Goal: Use online tool/utility: Utilize a website feature to perform a specific function

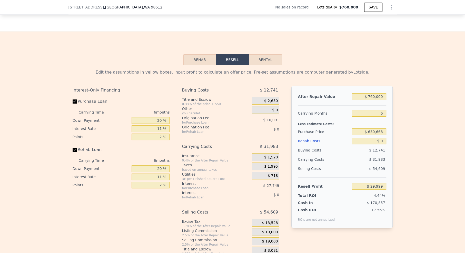
scroll to position [637, 0]
click at [207, 60] on button "Rehab" at bounding box center [199, 59] width 33 height 11
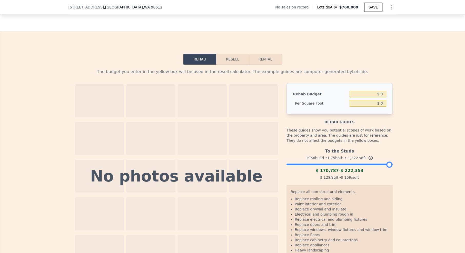
drag, startPoint x: 237, startPoint y: 61, endPoint x: 233, endPoint y: 60, distance: 3.7
click at [235, 60] on button "Resell" at bounding box center [232, 59] width 33 height 11
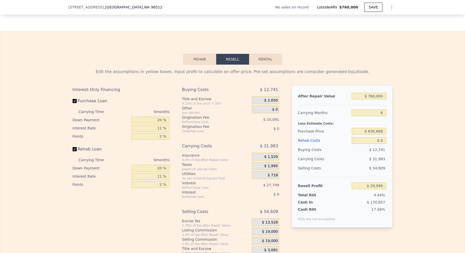
click at [224, 58] on button "Resell" at bounding box center [232, 59] width 33 height 11
click at [381, 94] on input "$ 760,000" at bounding box center [368, 96] width 34 height 7
type input "$ 650"
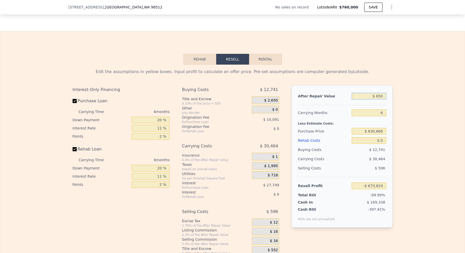
type input "-$ 673,819"
type input "$ 6,500"
type input "-$ 668,399"
type input "$ 65,000"
type input "-$ 614,175"
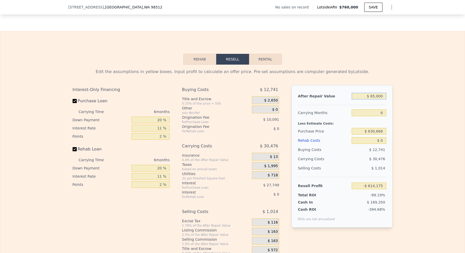
type input "$ 650,000"
type input "-$ 71,957"
type input "$ 650,000"
click at [370, 111] on input "6" at bounding box center [368, 112] width 34 height 7
click at [371, 128] on input "$ 630,668" at bounding box center [368, 131] width 34 height 7
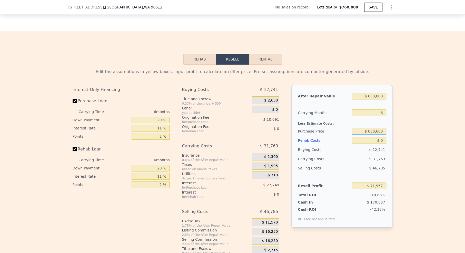
click at [371, 128] on input "$ 630,668" at bounding box center [368, 131] width 34 height 7
type input "$ 370,000"
click at [376, 140] on input "$ 0" at bounding box center [368, 140] width 34 height 7
type input "$ 205,222"
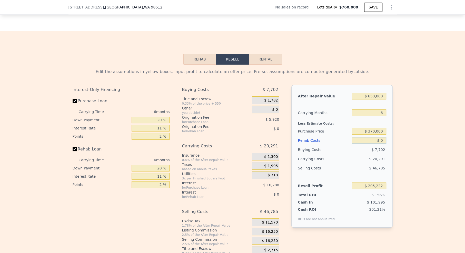
click at [375, 139] on input "$ 0" at bounding box center [368, 140] width 34 height 7
type input "$ 50"
type input "$ 205,171"
type input "$ 500"
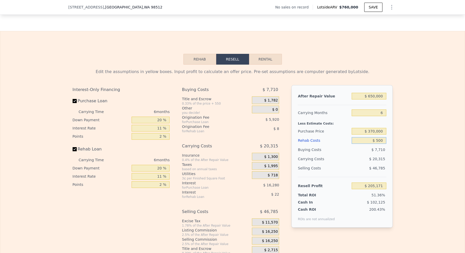
type input "$ 204,690"
type input "$ 50"
type input "$ 205,171"
type input "$ 0"
type input "$ 205,222"
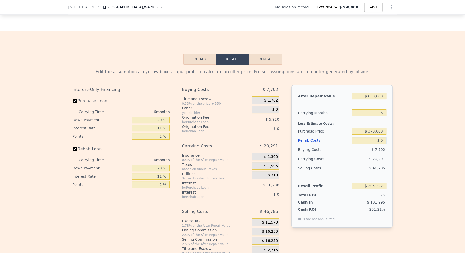
type input "$ 10"
type input "$ 205,212"
type input "$ 150"
type input "$ 205,064"
type input "$ 1,500"
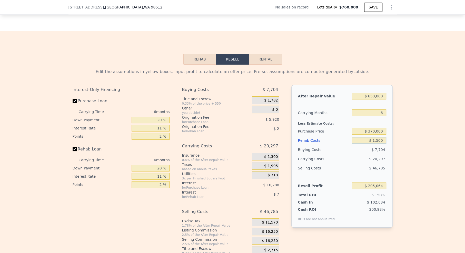
type input "$ 203,632"
type input "$ 15,000"
type input "$ 189,322"
type input "$ 150,000"
type input "$ 46,222"
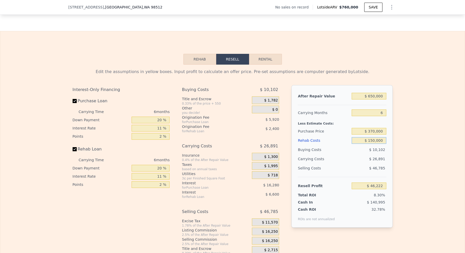
type input "$ 150,000"
drag, startPoint x: 349, startPoint y: 123, endPoint x: 345, endPoint y: 128, distance: 6.2
click at [349, 123] on div "Less Estimate Costs:" at bounding box center [342, 121] width 88 height 9
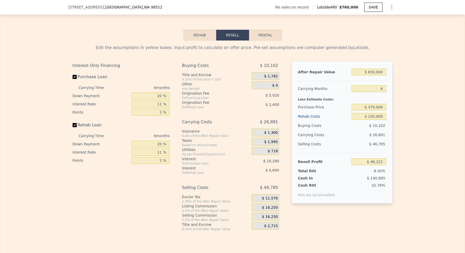
scroll to position [668, 0]
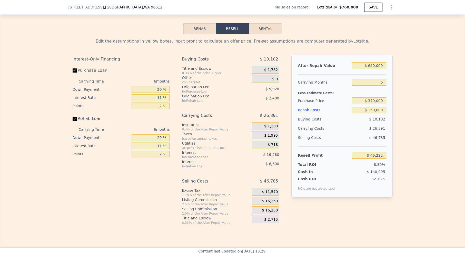
click at [271, 201] on span "$ 16,250" at bounding box center [270, 201] width 16 height 5
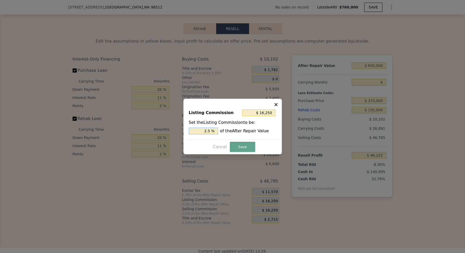
click at [205, 132] on input "2.5 %" at bounding box center [203, 131] width 29 height 7
type input "$ 6,500"
type input "1.5 %"
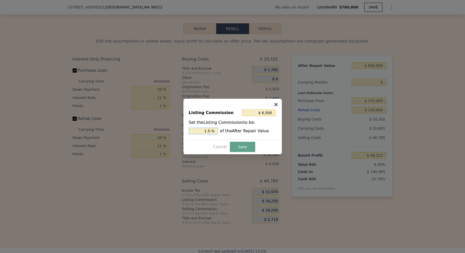
type input "$ 9,750"
type input "1.5 %"
click at [245, 145] on button "Save" at bounding box center [242, 147] width 25 height 10
type input "$ 52,722"
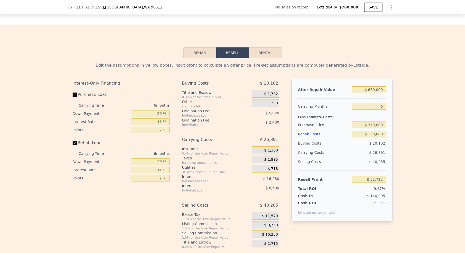
scroll to position [646, 0]
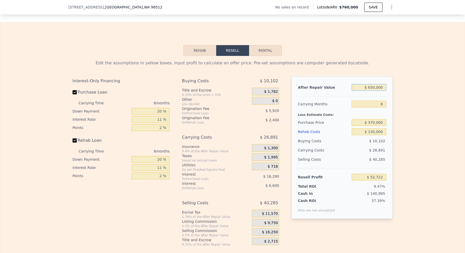
click at [370, 84] on input "$ 650,000" at bounding box center [368, 87] width 34 height 7
click at [362, 85] on input "$ 650,000" at bounding box center [368, 87] width 34 height 7
drag, startPoint x: 361, startPoint y: 84, endPoint x: 386, endPoint y: 86, distance: 24.7
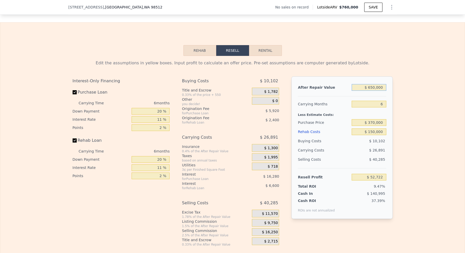
click at [386, 86] on div "After Repair Value $ 650,000 Carrying Months 6 Less Estimate Costs: Purchase Pr…" at bounding box center [341, 147] width 101 height 142
drag, startPoint x: 302, startPoint y: 185, endPoint x: 389, endPoint y: 183, distance: 86.6
click at [389, 183] on div "After Repair Value $ 650,000 Carrying Months 6 Less Estimate Costs: Purchase Pr…" at bounding box center [341, 147] width 101 height 142
drag, startPoint x: 387, startPoint y: 184, endPoint x: 366, endPoint y: 185, distance: 21.3
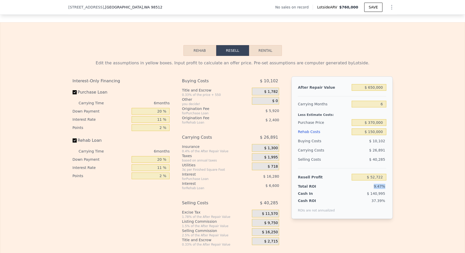
click at [366, 185] on div "After Repair Value $ 650,000 Carrying Months 6 Less Estimate Costs: Purchase Pr…" at bounding box center [341, 147] width 101 height 142
click at [366, 185] on div "9.47%" at bounding box center [359, 186] width 54 height 5
drag, startPoint x: 370, startPoint y: 184, endPoint x: 384, endPoint y: 183, distance: 13.7
click at [384, 184] on div "9.47%" at bounding box center [359, 186] width 54 height 5
click at [384, 184] on span "9.47%" at bounding box center [378, 186] width 11 height 4
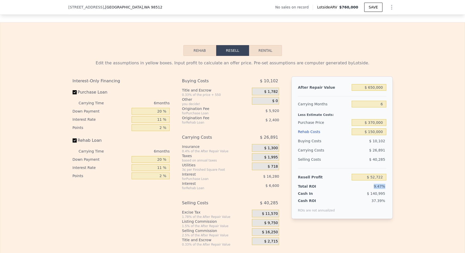
drag, startPoint x: 384, startPoint y: 182, endPoint x: 370, endPoint y: 184, distance: 14.2
click at [370, 184] on div "9.47%" at bounding box center [359, 186] width 54 height 5
drag, startPoint x: 349, startPoint y: 77, endPoint x: 392, endPoint y: 88, distance: 44.2
click at [392, 88] on div "After Repair Value $ 650,000 Carrying Months 6 Less Estimate Costs: Purchase Pr…" at bounding box center [341, 147] width 101 height 142
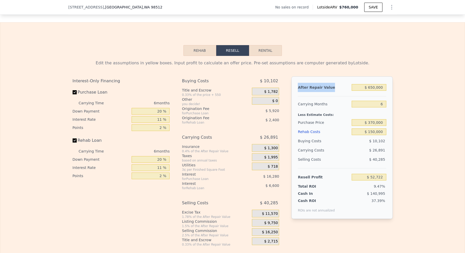
click at [389, 88] on div "After Repair Value $ 650,000 Carrying Months 6 Less Estimate Costs: Purchase Pr…" at bounding box center [341, 147] width 101 height 142
drag, startPoint x: 388, startPoint y: 184, endPoint x: 376, endPoint y: 184, distance: 11.6
click at [376, 184] on div "After Repair Value $ 650,000 Carrying Months 6 Less Estimate Costs: Purchase Pr…" at bounding box center [341, 147] width 101 height 142
click at [372, 184] on div "9.47%" at bounding box center [359, 186] width 54 height 5
drag, startPoint x: 355, startPoint y: 77, endPoint x: 375, endPoint y: 85, distance: 21.3
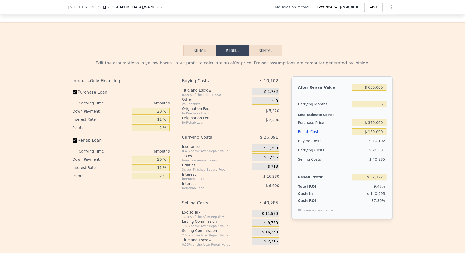
click at [375, 85] on div "After Repair Value $ 650,000 Carrying Months 6 Less Estimate Costs: Purchase Pr…" at bounding box center [341, 147] width 101 height 142
drag, startPoint x: 367, startPoint y: 172, endPoint x: 380, endPoint y: 172, distance: 13.1
click at [380, 174] on input "$ 52,722" at bounding box center [368, 177] width 34 height 7
click at [379, 174] on input "$ 52,722" at bounding box center [368, 177] width 34 height 7
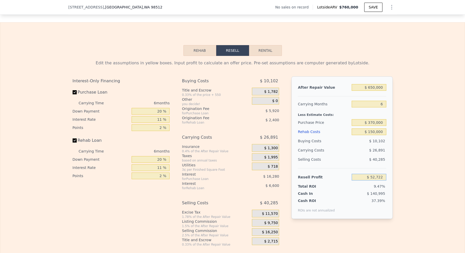
click at [379, 174] on input "$ 52,722" at bounding box center [368, 177] width 34 height 7
click at [374, 119] on input "$ 370,000" at bounding box center [368, 122] width 34 height 7
click at [371, 128] on input "$ 150,000" at bounding box center [368, 131] width 34 height 7
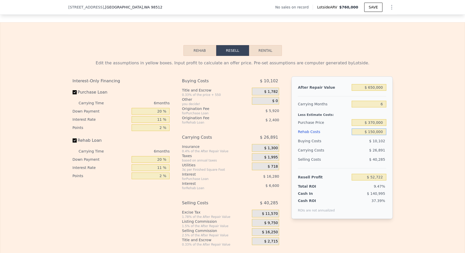
type input "$ 1"
type input "$ 211,721"
type input "$ 12"
type input "$ 211,710"
type input "$ 125"
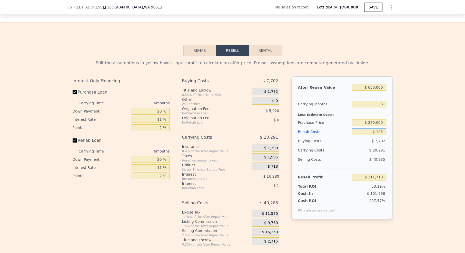
type input "$ 211,589"
type input "$ 1,250"
type input "$ 210,398"
type input "$ 12,500"
type input "$ 198,470"
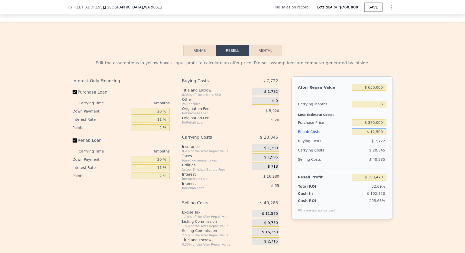
type input "$ 125,000"
type input "$ 79,220"
type input "$ 125,000"
click at [324, 109] on div "Less Estimate Costs:" at bounding box center [342, 113] width 88 height 9
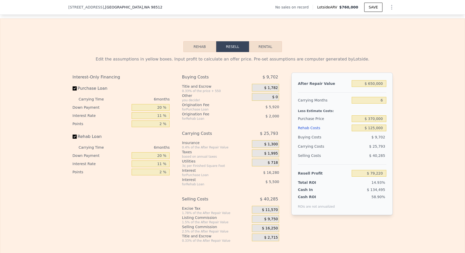
scroll to position [644, 0]
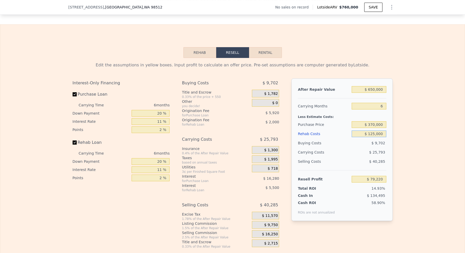
click at [375, 134] on input "$ 125,000" at bounding box center [368, 133] width 34 height 7
click at [374, 134] on input "$ 125,000" at bounding box center [368, 133] width 34 height 7
click at [376, 123] on input "$ 370,000" at bounding box center [368, 124] width 34 height 7
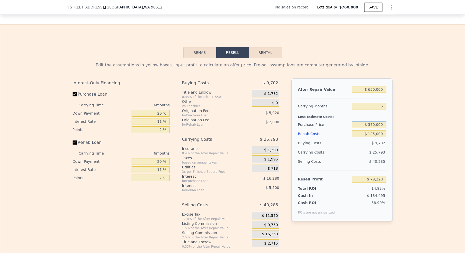
click at [376, 123] on input "$ 370,000" at bounding box center [368, 124] width 34 height 7
type input "$ 365,000"
click at [378, 120] on div "$ 365,000" at bounding box center [368, 124] width 34 height 9
type input "$ 84,533"
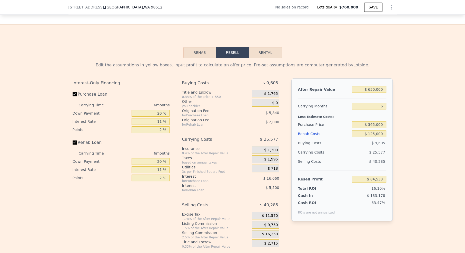
click at [379, 117] on div "Less Estimate Costs:" at bounding box center [342, 115] width 88 height 9
click at [374, 124] on input "$ 365,000" at bounding box center [368, 124] width 34 height 7
click at [373, 124] on input "$ 365,000" at bounding box center [368, 124] width 34 height 7
type input "$ 370,000"
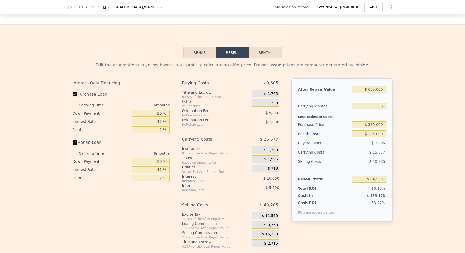
click at [367, 115] on div "Less Estimate Costs:" at bounding box center [342, 115] width 88 height 9
type input "$ 79,220"
drag, startPoint x: 356, startPoint y: 131, endPoint x: 385, endPoint y: 133, distance: 29.5
click at [385, 133] on input "$ 125,000" at bounding box center [368, 133] width 34 height 7
drag, startPoint x: 385, startPoint y: 133, endPoint x: 383, endPoint y: 132, distance: 2.6
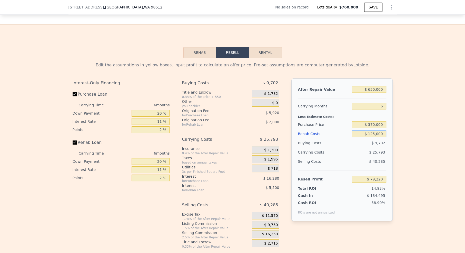
click at [385, 133] on input "$ 125,000" at bounding box center [368, 133] width 34 height 7
drag, startPoint x: 366, startPoint y: 176, endPoint x: 393, endPoint y: 178, distance: 27.2
click at [393, 178] on div "Edit the assumptions in yellow boxes. Input profit to calculate an offer price.…" at bounding box center [232, 153] width 328 height 191
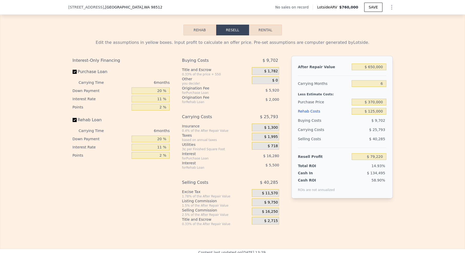
scroll to position [670, 0]
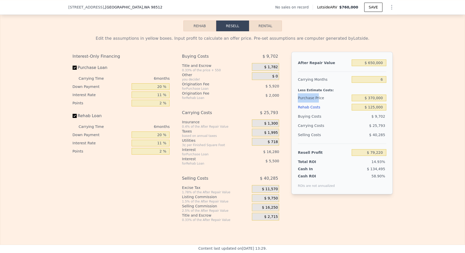
drag, startPoint x: 294, startPoint y: 97, endPoint x: 318, endPoint y: 96, distance: 23.1
click at [318, 96] on div "After Repair Value $ 650,000 Carrying Months 6 Less Estimate Costs: Purchase Pr…" at bounding box center [341, 123] width 101 height 142
click at [318, 96] on div "Purchase Price" at bounding box center [324, 97] width 52 height 9
drag, startPoint x: 296, startPoint y: 115, endPoint x: 323, endPoint y: 116, distance: 26.7
click at [323, 116] on div "After Repair Value $ 650,000 Carrying Months 6 Less Estimate Costs: Purchase Pr…" at bounding box center [341, 123] width 101 height 142
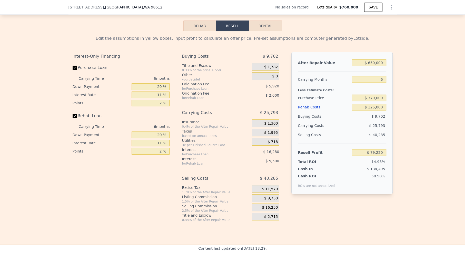
click at [323, 116] on div "Buying Costs" at bounding box center [324, 116] width 52 height 9
drag, startPoint x: 301, startPoint y: 124, endPoint x: 319, endPoint y: 125, distance: 18.0
click at [319, 125] on div "Carrying Costs" at bounding box center [314, 125] width 32 height 9
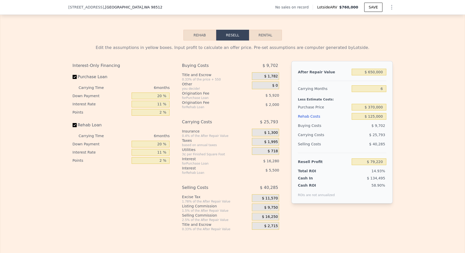
scroll to position [658, 0]
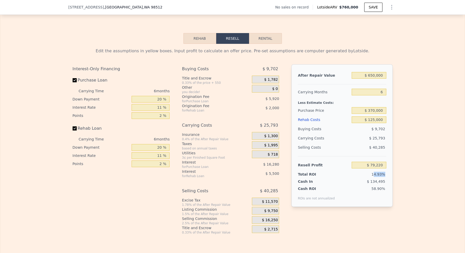
drag, startPoint x: 379, startPoint y: 172, endPoint x: 384, endPoint y: 172, distance: 5.6
click at [384, 172] on span "14.93%" at bounding box center [378, 174] width 14 height 4
drag, startPoint x: 384, startPoint y: 172, endPoint x: 375, endPoint y: 172, distance: 9.2
click at [375, 172] on span "14.93%" at bounding box center [378, 174] width 14 height 4
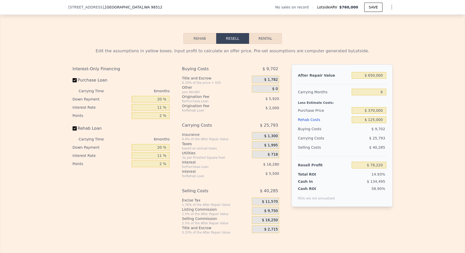
click at [375, 172] on span "14.93%" at bounding box center [378, 174] width 14 height 4
drag, startPoint x: 375, startPoint y: 172, endPoint x: 388, endPoint y: 174, distance: 12.6
click at [388, 174] on div "After Repair Value $ 650,000 Carrying Months 6 Less Estimate Costs: Purchase Pr…" at bounding box center [341, 135] width 101 height 142
click at [370, 117] on input "$ 125,000" at bounding box center [368, 119] width 34 height 7
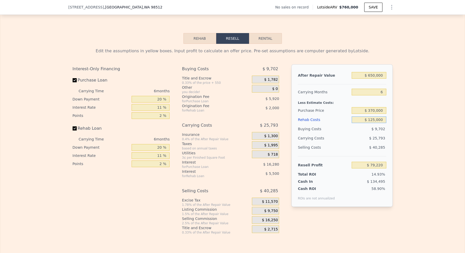
click at [370, 117] on input "$ 125,000" at bounding box center [368, 119] width 34 height 7
type input "$ 1"
type input "$ 211,721"
type input "$ 11"
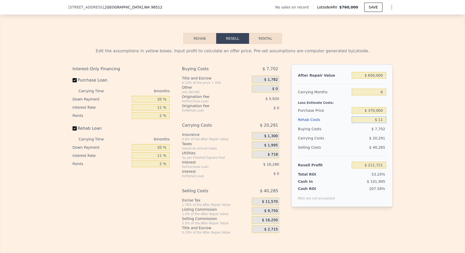
type input "$ 211,711"
type input "$ 10"
type input "$ 211,712"
type input "$ 100"
type input "$ 211,614"
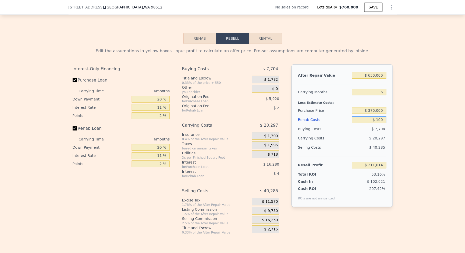
type input "$ 1,000"
type input "$ 210,664"
type input "$ 10,000"
type input "$ 201,124"
type input "$ 100,000"
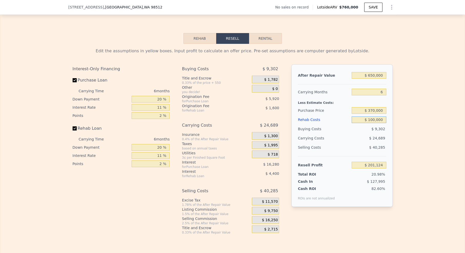
type input "$ 105,724"
type input "$ 100,000"
click at [385, 102] on div "Less Estimate Costs:" at bounding box center [342, 101] width 88 height 9
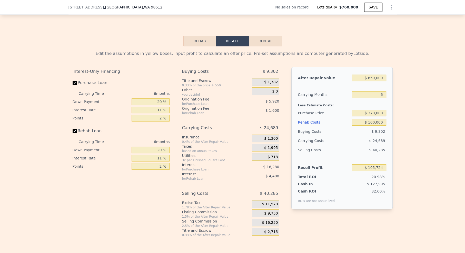
type input "$ 760,000"
type input "$ 0"
type input "$ 29,999"
click at [372, 77] on input "$ 760,000" at bounding box center [368, 78] width 34 height 7
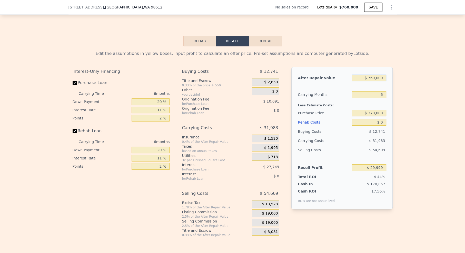
click at [372, 77] on input "$ 760,000" at bounding box center [368, 78] width 34 height 7
type input "$ 6"
type input "-$ 674,416"
type input "$ 67"
type input "-$ 674,360"
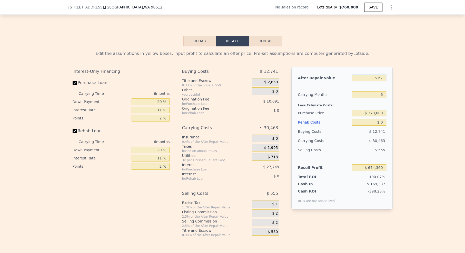
type input "$ 675"
type input "-$ 673,796"
type input "$ 6,750"
type input "-$ 668,166"
type input "$ 67,500"
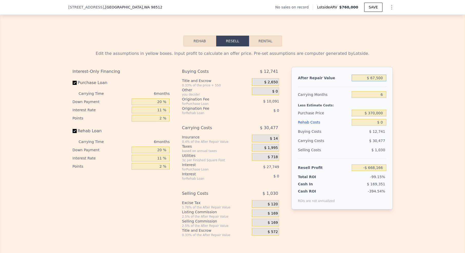
type input "-$ 611,860"
type input "$ 675,000"
type input "-$ 48,785"
type input "$ 675,000"
click at [373, 110] on input "$ 370,000" at bounding box center [368, 113] width 34 height 7
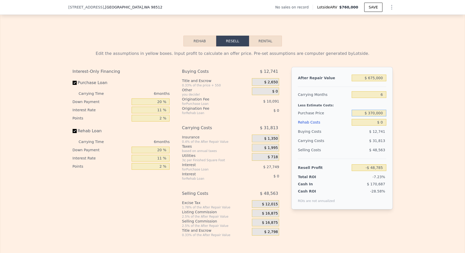
click at [373, 110] on input "$ 370,000" at bounding box center [368, 113] width 34 height 7
click at [373, 120] on input "$ 0" at bounding box center [368, 122] width 34 height 7
type input "$ 228,394"
click at [374, 119] on input "$ 0" at bounding box center [368, 122] width 34 height 7
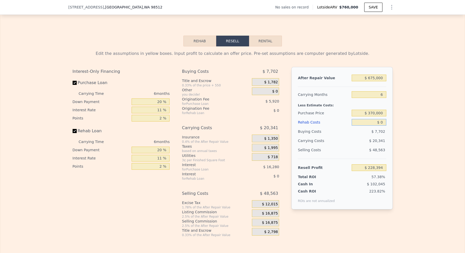
click at [374, 119] on input "$ 0" at bounding box center [368, 122] width 34 height 7
type input "$ 12"
type input "$ 228,382"
type input "$ 125"
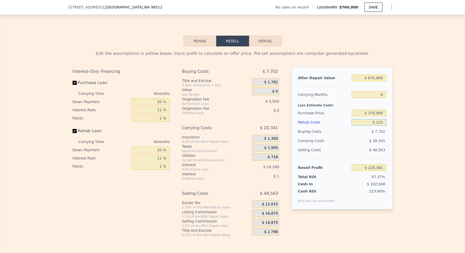
type input "$ 228,261"
type input "$ 1,250"
type input "$ 227,070"
type input "$ 12,500"
type input "$ 215,142"
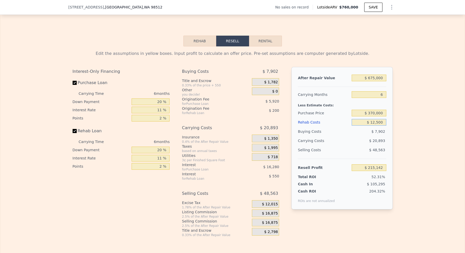
type input "$ 125,000"
type input "$ 95,892"
type input "$ 125,000"
click at [384, 114] on input "$ 370,000" at bounding box center [368, 113] width 34 height 7
click at [393, 111] on div "Edit the assumptions in yellow boxes. Input profit to calculate an offer price.…" at bounding box center [232, 141] width 328 height 191
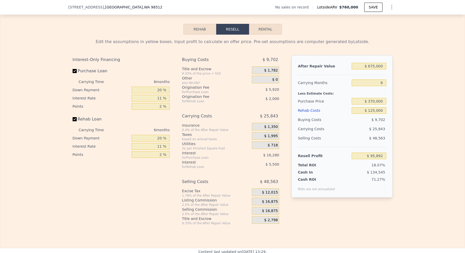
scroll to position [669, 0]
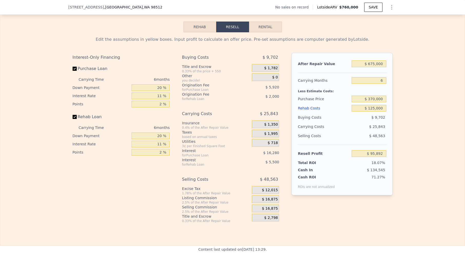
click at [272, 197] on span "$ 16,875" at bounding box center [270, 199] width 16 height 5
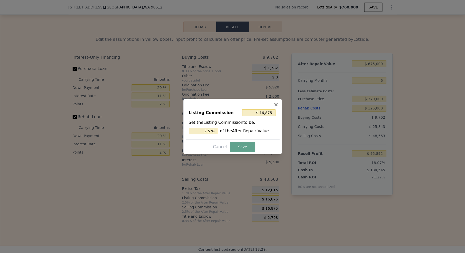
click at [195, 132] on input "2.5 %" at bounding box center [203, 131] width 29 height 7
type input "$ 6,750"
type input "1. %"
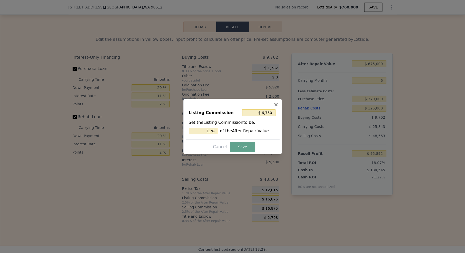
type input "$ 10,125"
type input "1.5 %"
click at [236, 146] on button "Save" at bounding box center [242, 147] width 25 height 10
type input "$ 102,642"
